Goal: Find specific page/section: Find specific page/section

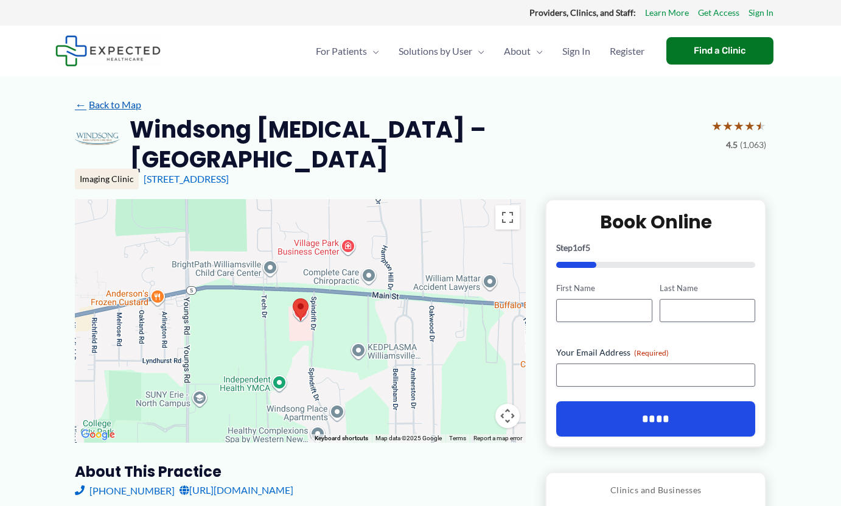
click at [106, 102] on link "← Back to Map" at bounding box center [108, 105] width 66 height 18
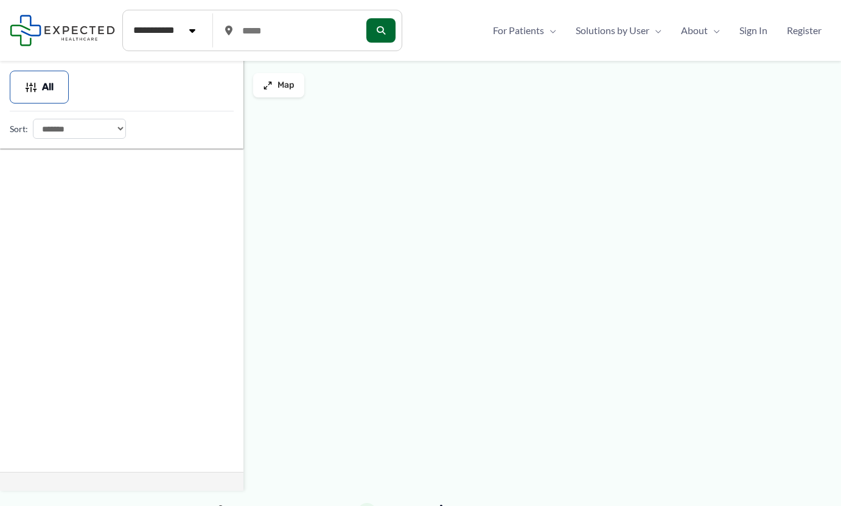
type input "*****"
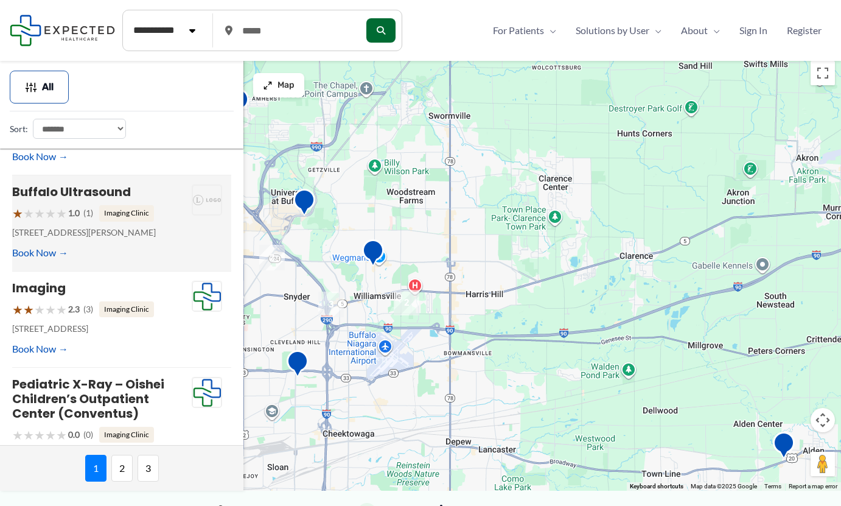
scroll to position [776, 0]
